Goal: Task Accomplishment & Management: Manage account settings

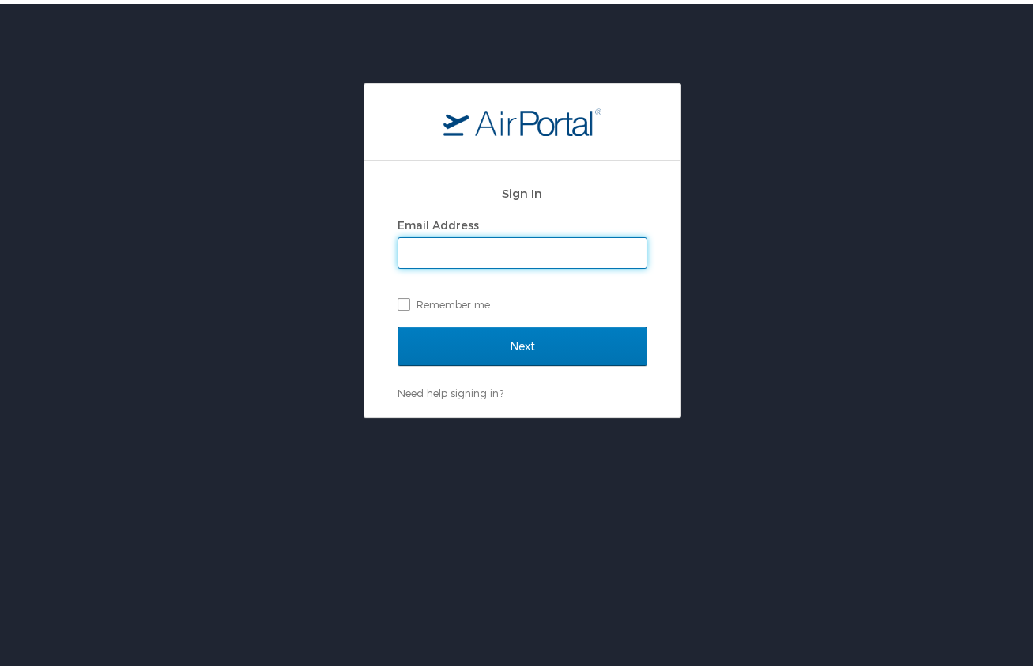
type input "[EMAIL_ADDRESS][DOMAIN_NAME]"
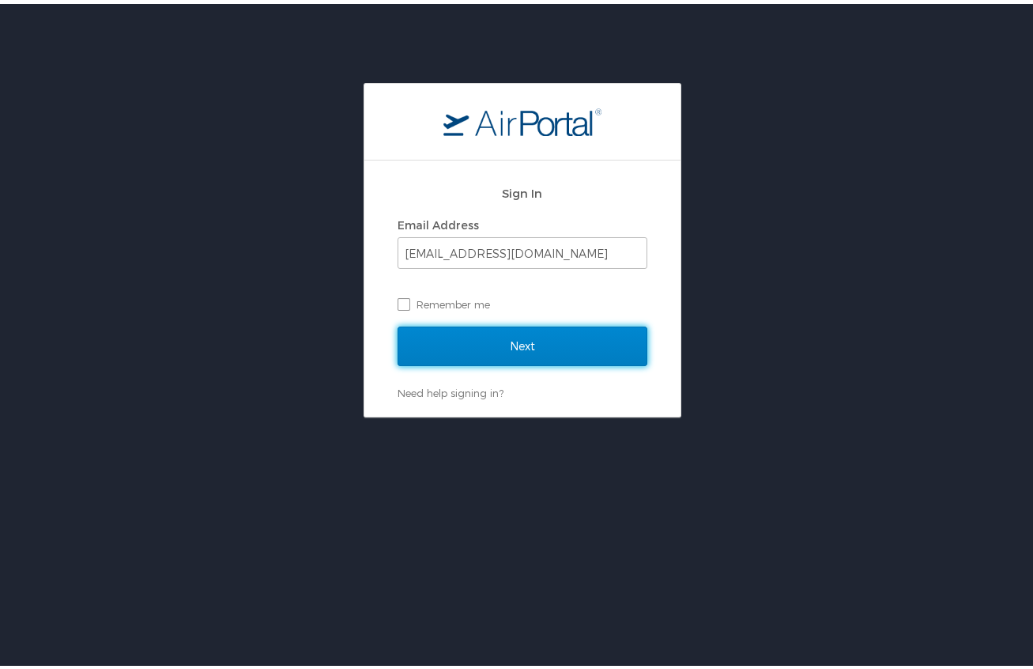
click at [516, 338] on input "Next" at bounding box center [523, 343] width 250 height 40
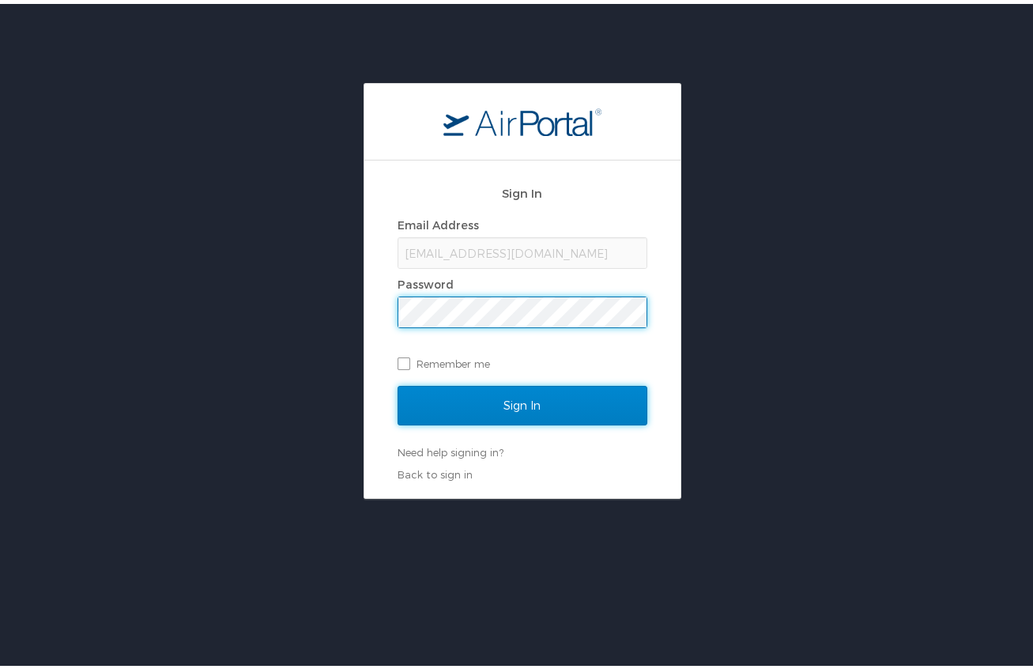
click at [508, 395] on input "Sign In" at bounding box center [523, 402] width 250 height 40
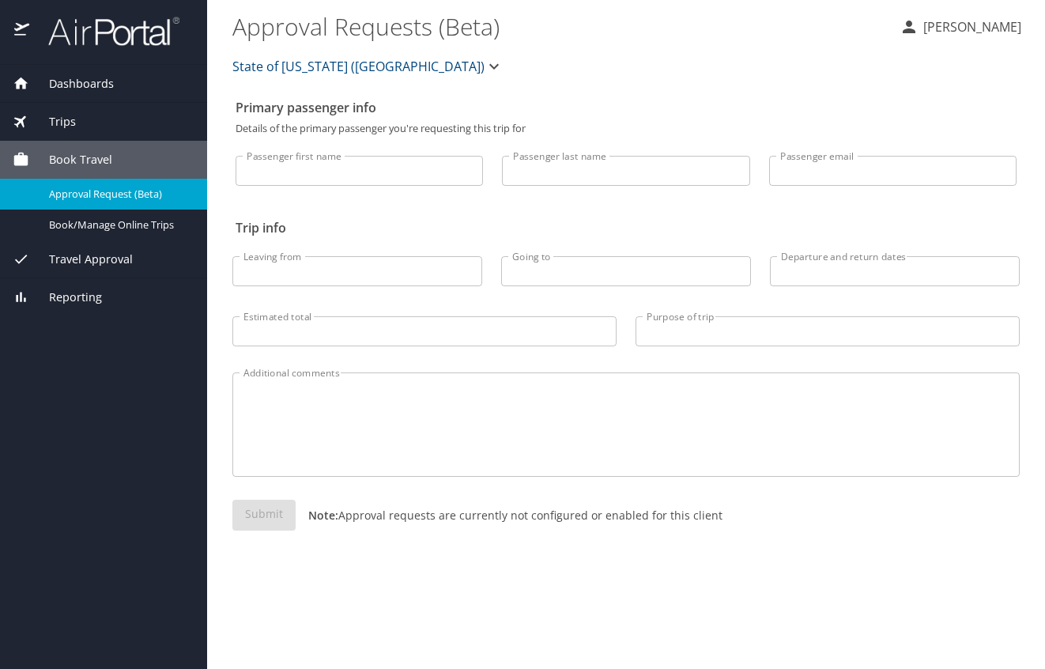
select select "US"
